Goal: Task Accomplishment & Management: Manage account settings

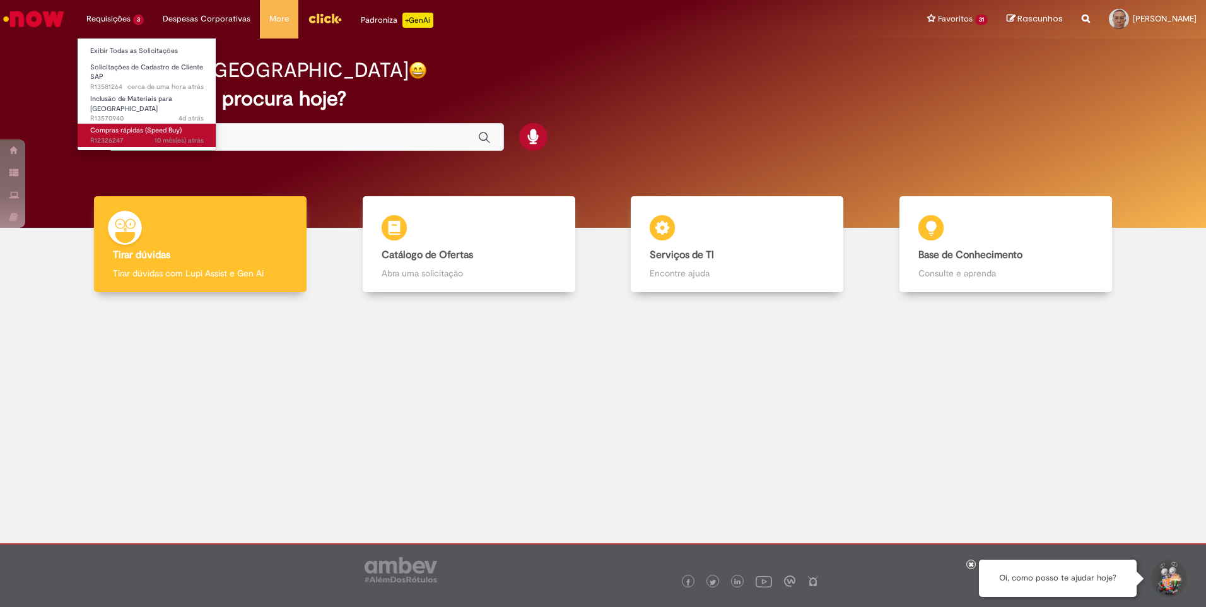
click at [110, 125] on span "Compras rápidas (Speed Buy)" at bounding box center [135, 129] width 91 height 9
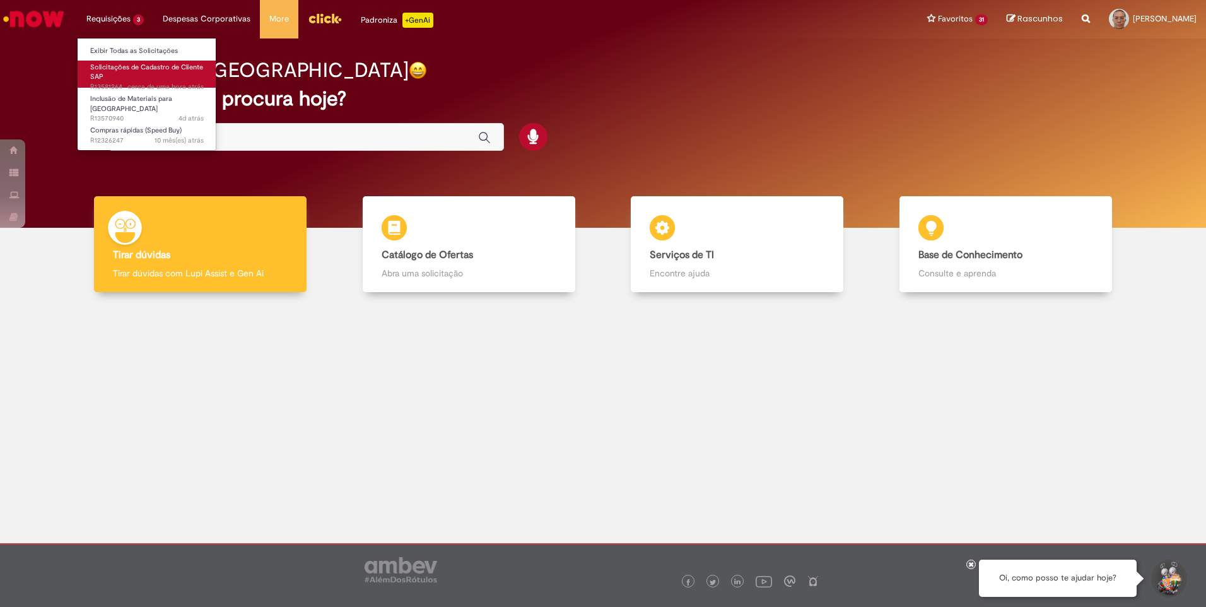
click at [115, 86] on span "cerca de uma hora atrás cerca de uma hora atrás R13581264" at bounding box center [147, 87] width 114 height 10
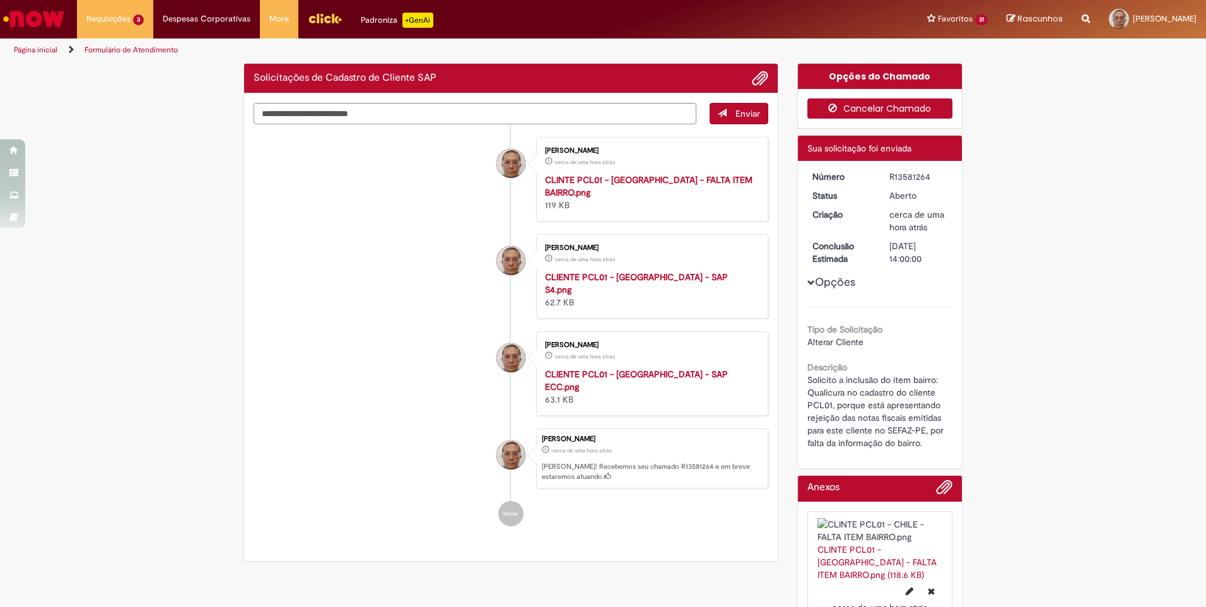
click at [875, 108] on button "Cancelar Chamado" at bounding box center [880, 108] width 146 height 20
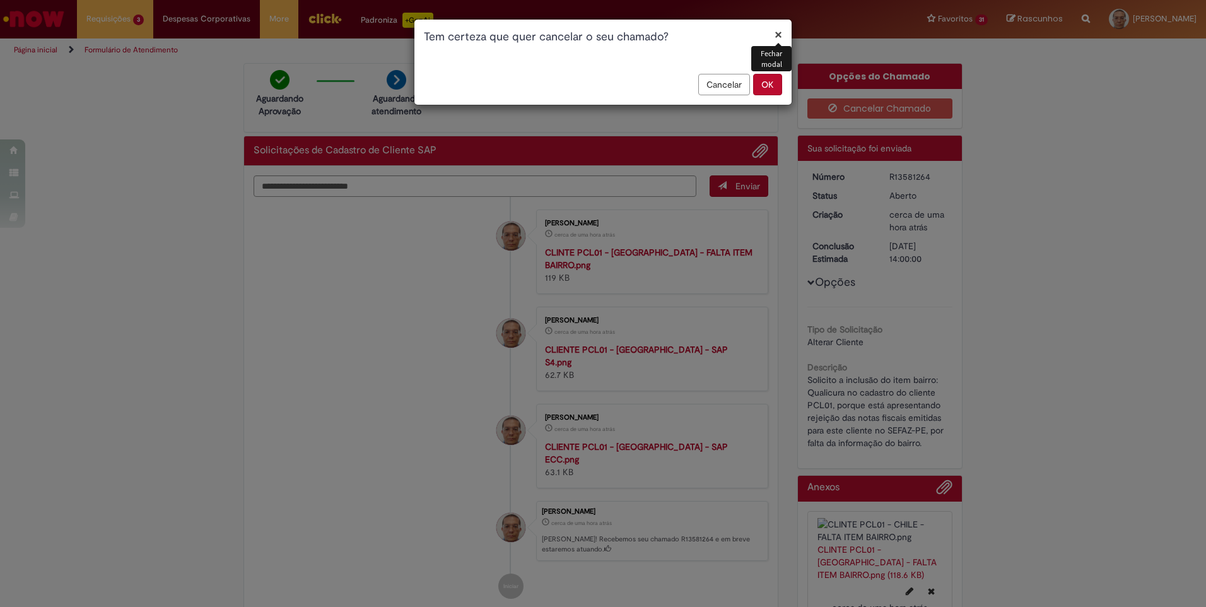
click at [767, 83] on button "OK" at bounding box center [767, 84] width 29 height 21
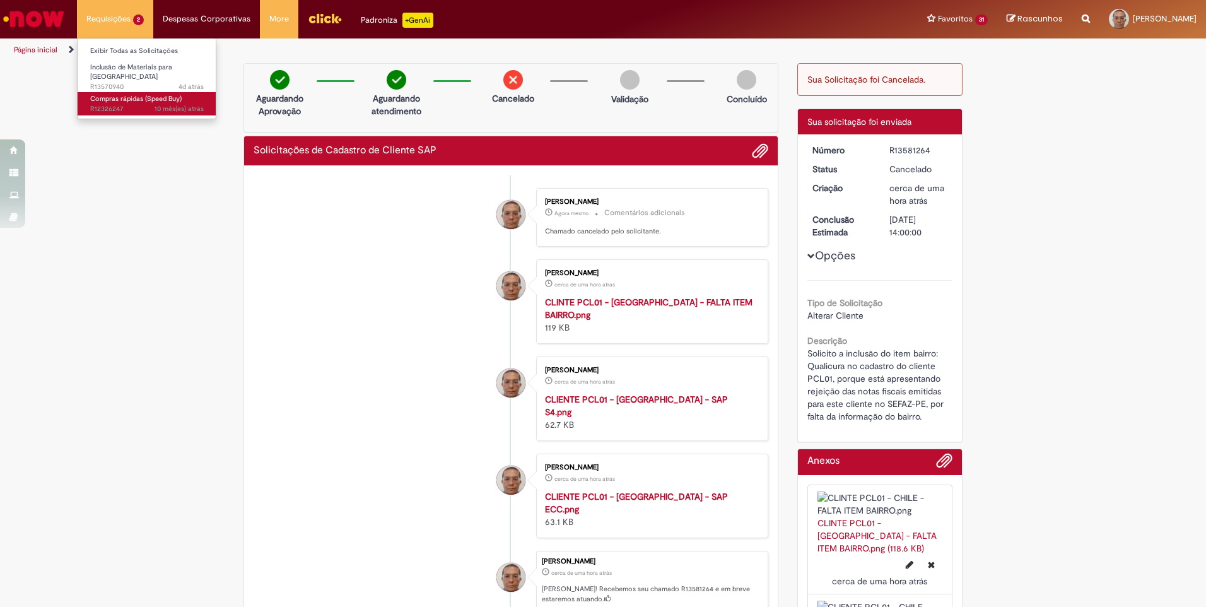
click at [120, 92] on link "Compras rápidas (Speed Buy) 10 mês(es) atrás 10 meses atrás R12326247" at bounding box center [147, 103] width 139 height 23
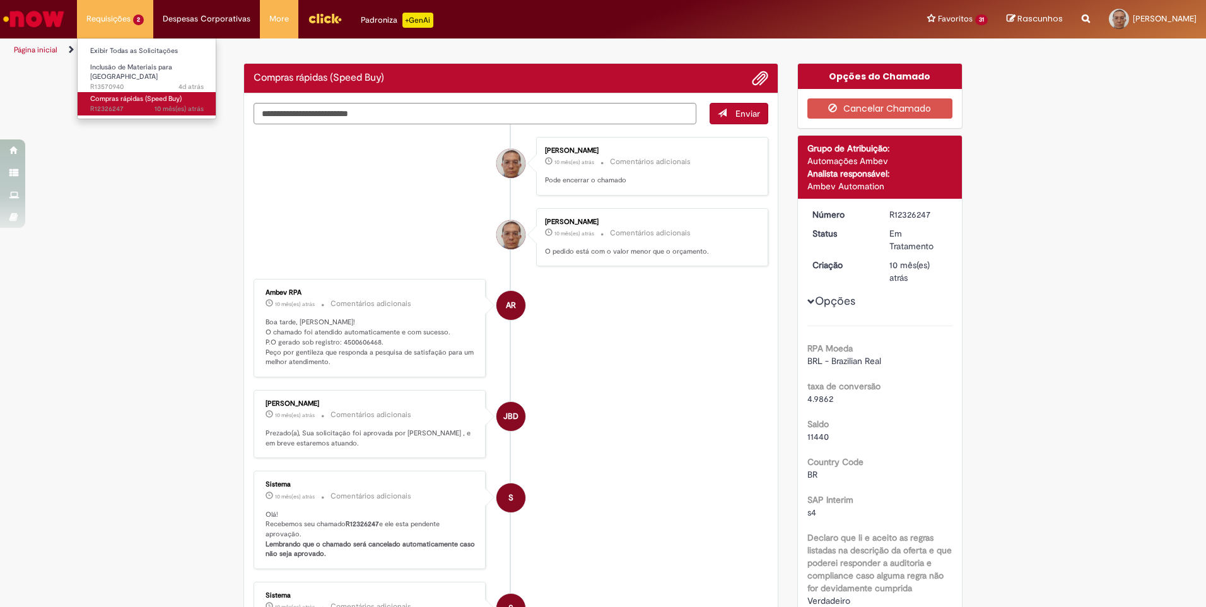
click at [132, 96] on span "Compras rápidas (Speed Buy)" at bounding box center [135, 98] width 91 height 9
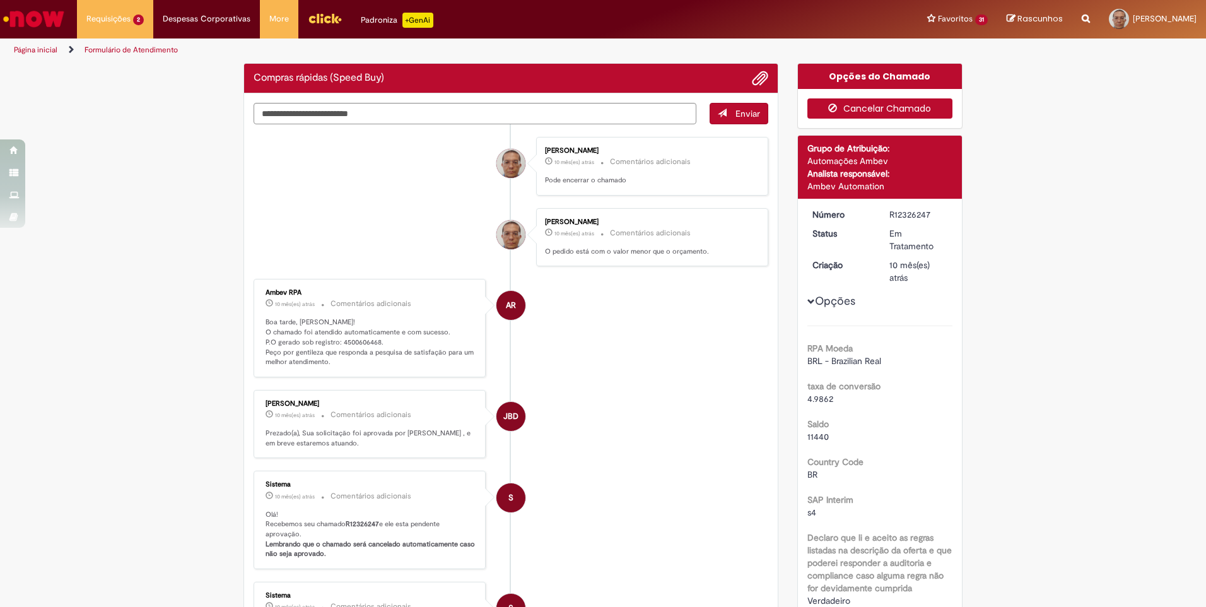
click at [915, 107] on button "Cancelar Chamado" at bounding box center [880, 108] width 146 height 20
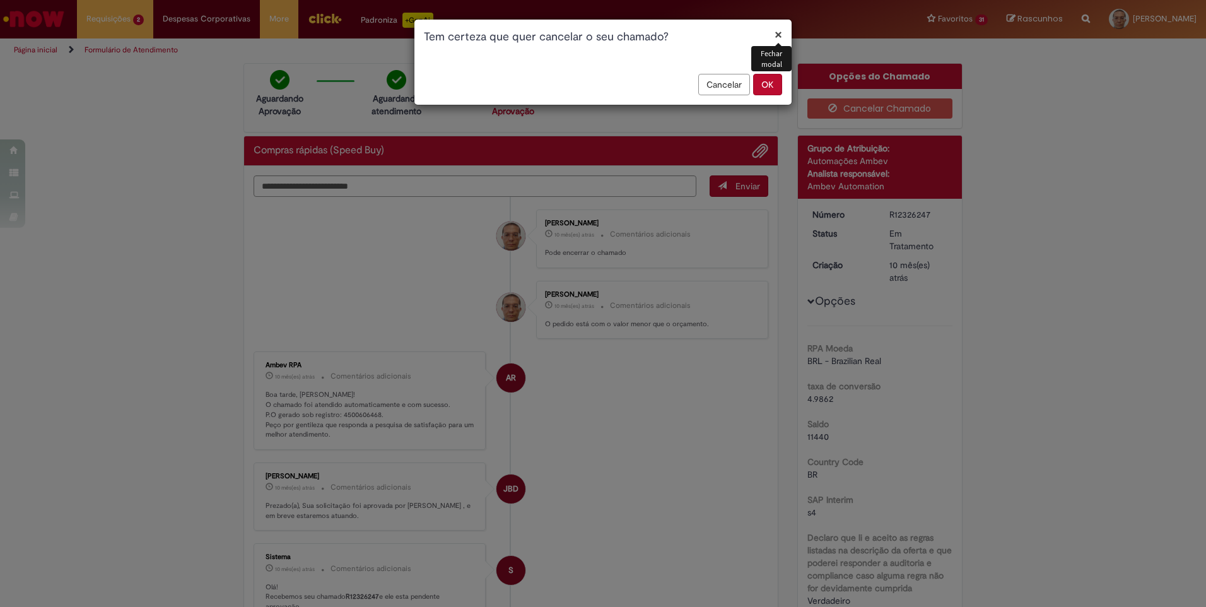
click at [769, 88] on button "OK" at bounding box center [767, 84] width 29 height 21
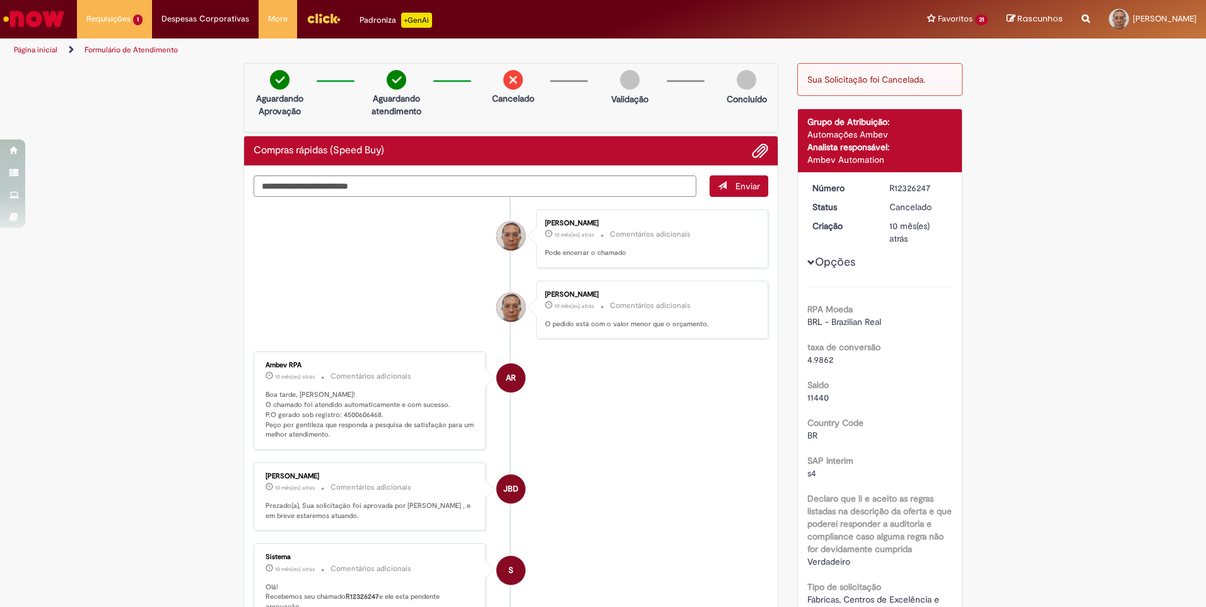
click at [40, 52] on link "Página inicial" at bounding box center [36, 50] width 44 height 10
